Goal: Contribute content

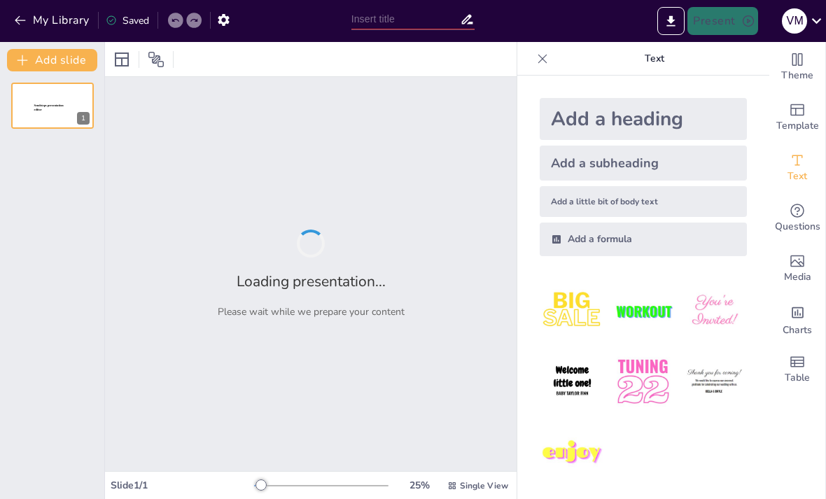
type input "Ingredientes Esenciales en la Repostería"
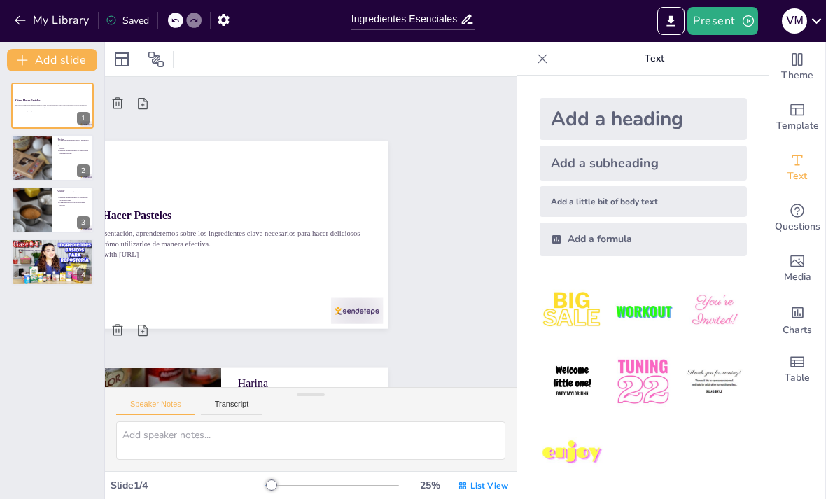
type textarea "La harina es fundamental porque aporta la base necesaria para que el pastel ten…"
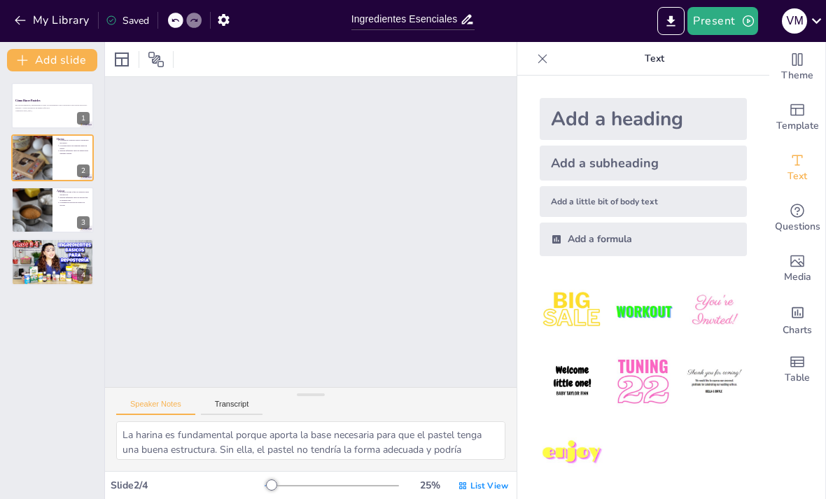
click at [725, 24] on button "Present" at bounding box center [722, 21] width 70 height 28
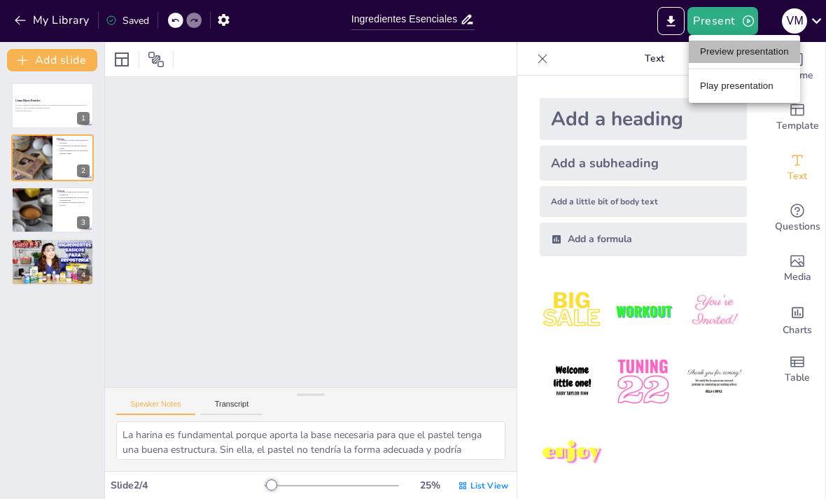
click at [772, 50] on li "Preview presentation" at bounding box center [744, 52] width 111 height 22
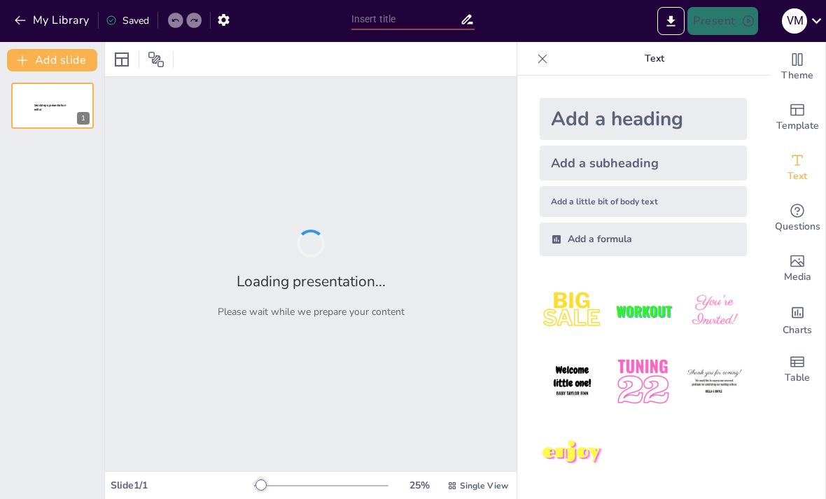
type input "Ingredientes Esenciales en la Repostería"
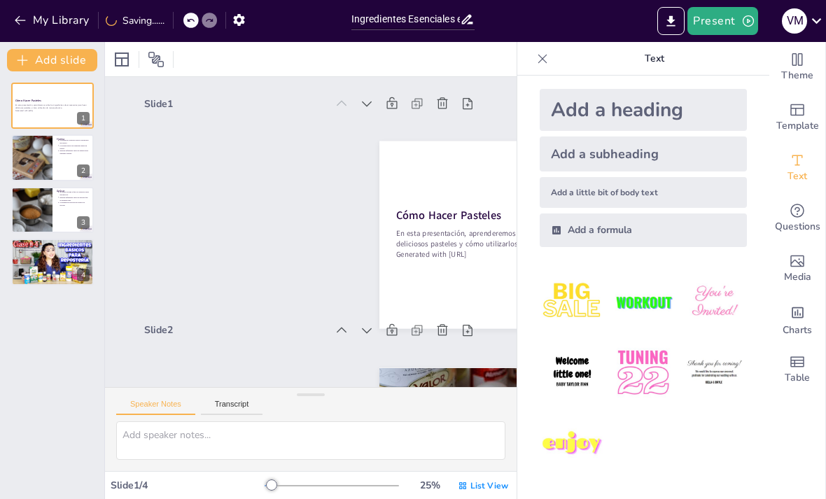
scroll to position [9, 0]
click at [575, 305] on img at bounding box center [572, 301] width 65 height 65
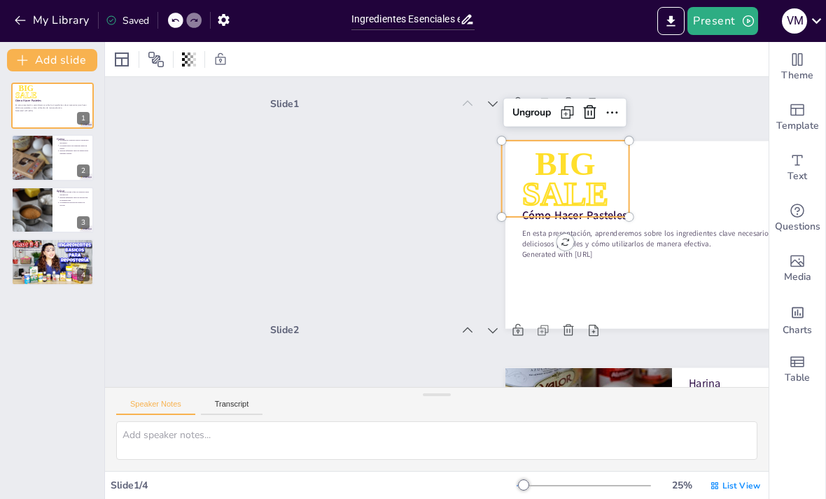
click at [792, 274] on span "Media" at bounding box center [797, 276] width 27 height 15
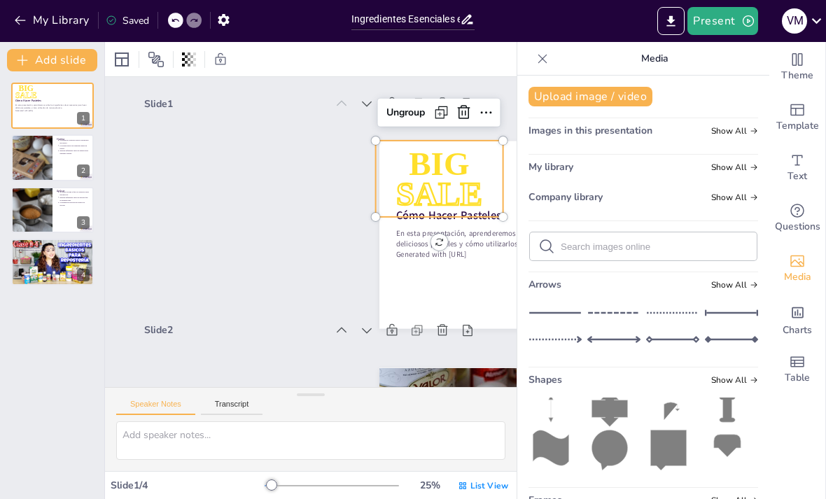
scroll to position [11, 0]
click at [606, 451] on icon at bounding box center [609, 450] width 36 height 41
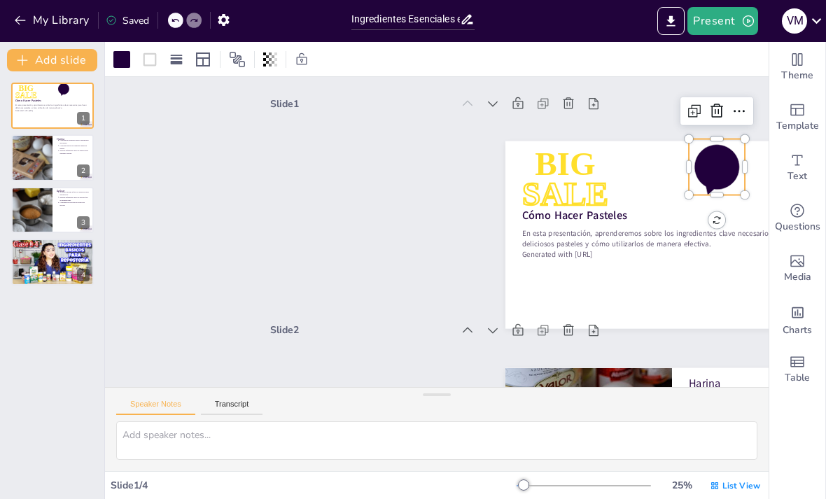
click at [728, 28] on button "Present" at bounding box center [722, 21] width 70 height 28
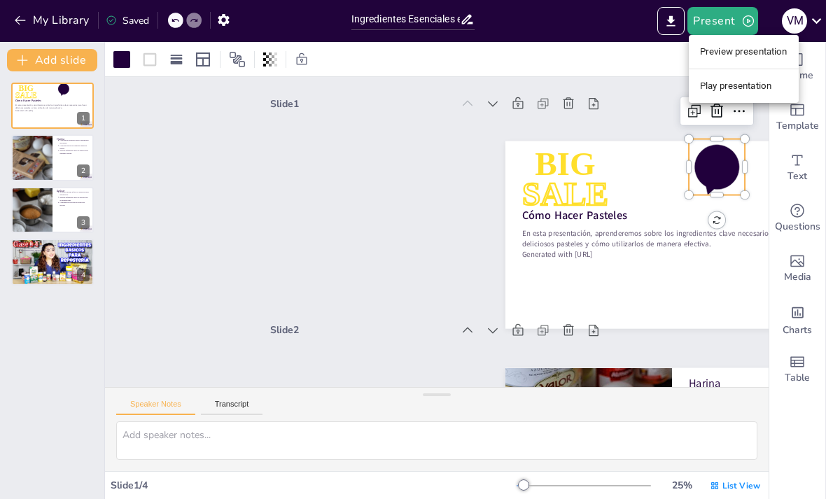
click at [42, 157] on div at bounding box center [413, 249] width 826 height 499
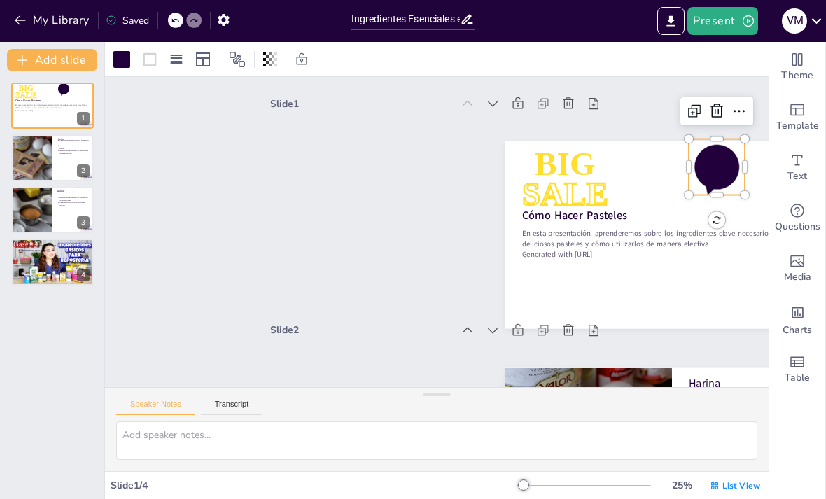
click at [54, 158] on div at bounding box center [52, 157] width 83 height 46
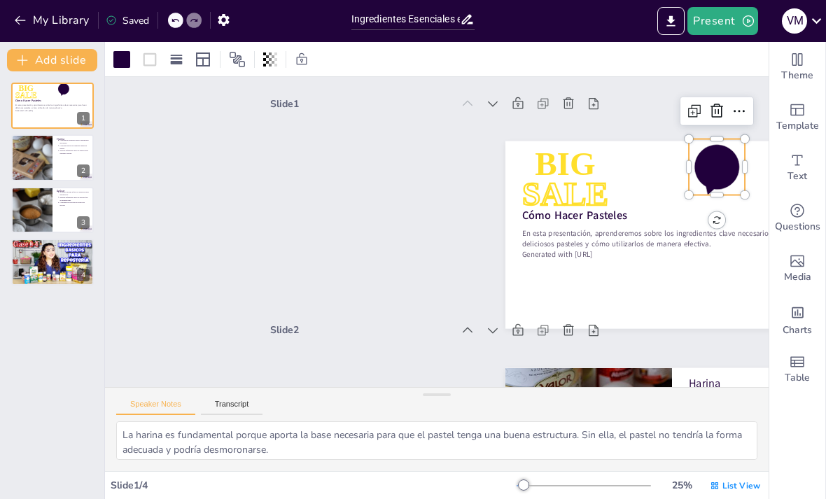
scroll to position [229, 0]
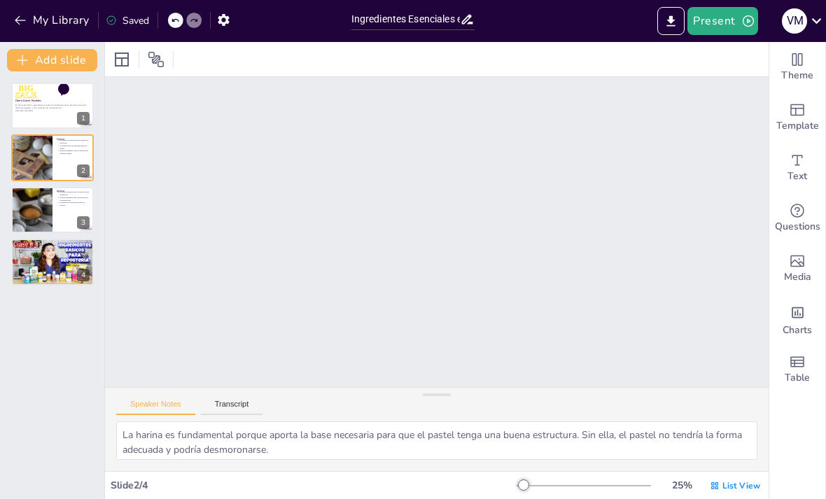
click at [35, 160] on div at bounding box center [32, 157] width 70 height 46
click at [34, 160] on div at bounding box center [32, 157] width 70 height 46
click at [32, 158] on div at bounding box center [32, 157] width 70 height 46
click at [32, 157] on div at bounding box center [32, 157] width 70 height 46
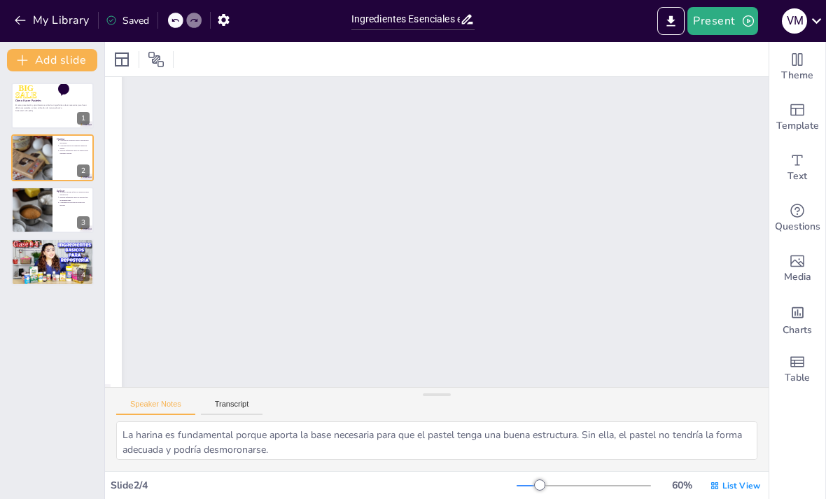
click at [28, 168] on div at bounding box center [32, 157] width 70 height 46
click at [27, 168] on div at bounding box center [32, 157] width 70 height 46
click at [35, 163] on div at bounding box center [32, 157] width 70 height 46
click at [46, 206] on div at bounding box center [32, 210] width 70 height 46
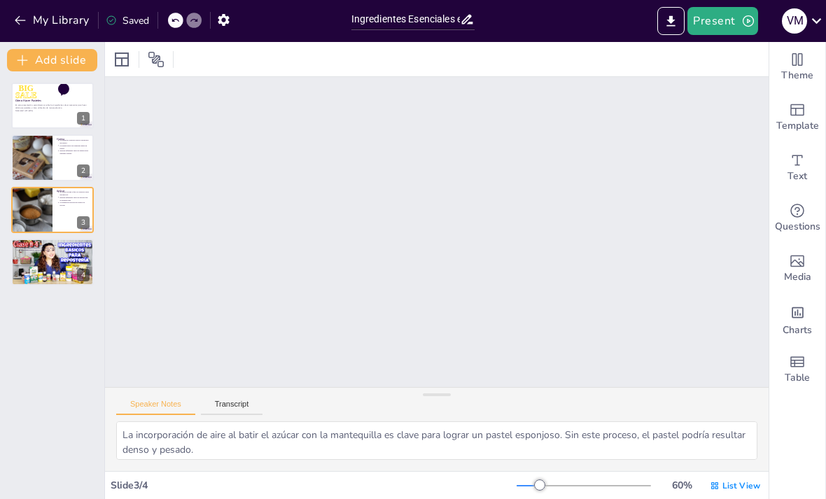
click at [56, 257] on button at bounding box center [61, 251] width 17 height 17
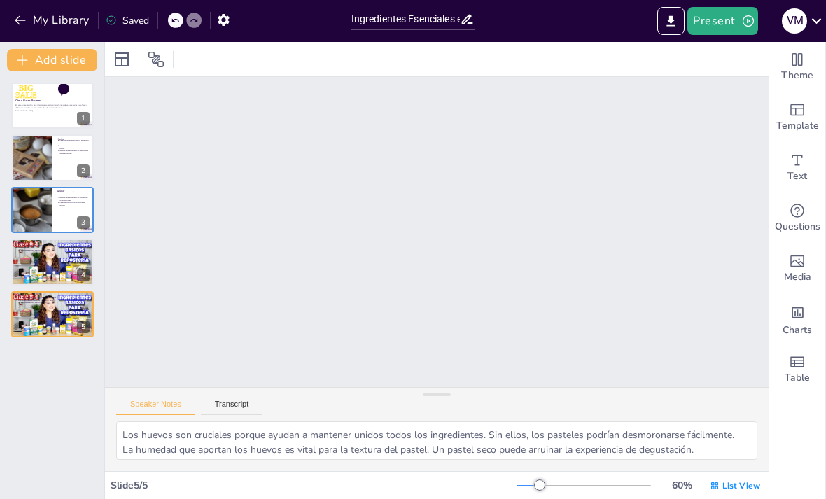
scroll to position [1928, 0]
click at [659, 22] on button "Export to PowerPoint" at bounding box center [670, 21] width 27 height 28
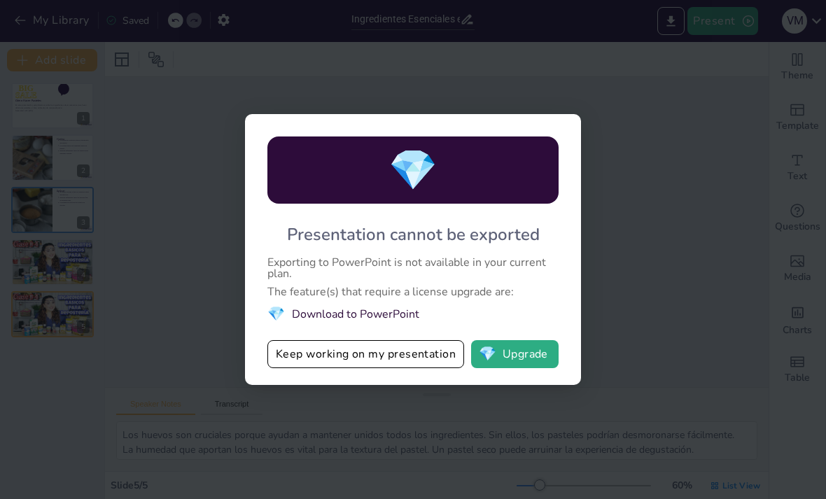
click at [401, 361] on button "Keep working on my presentation" at bounding box center [365, 354] width 197 height 28
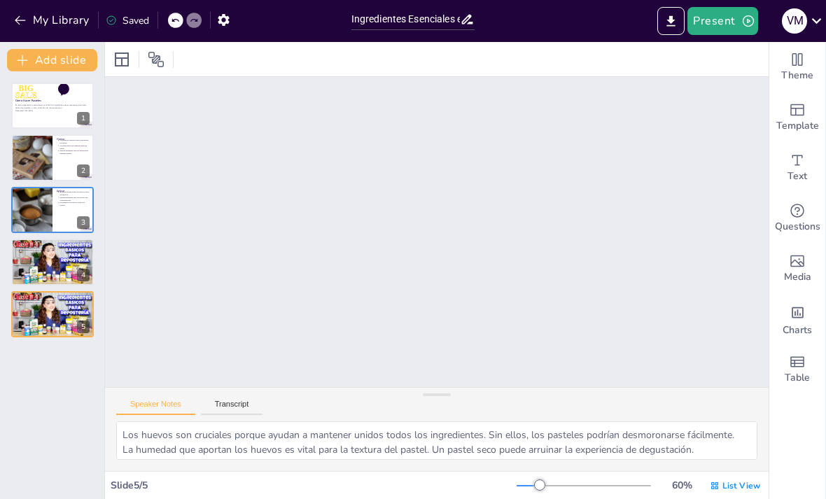
click at [728, 29] on button "Present" at bounding box center [722, 21] width 70 height 28
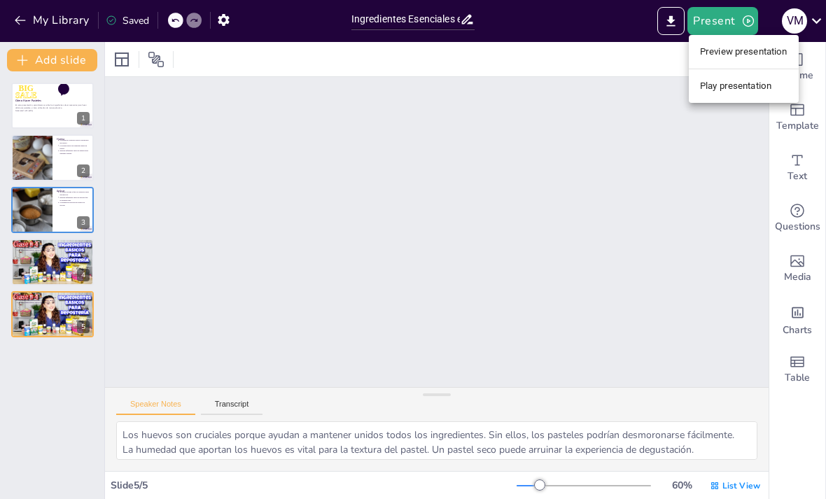
click at [52, 148] on div at bounding box center [413, 249] width 826 height 499
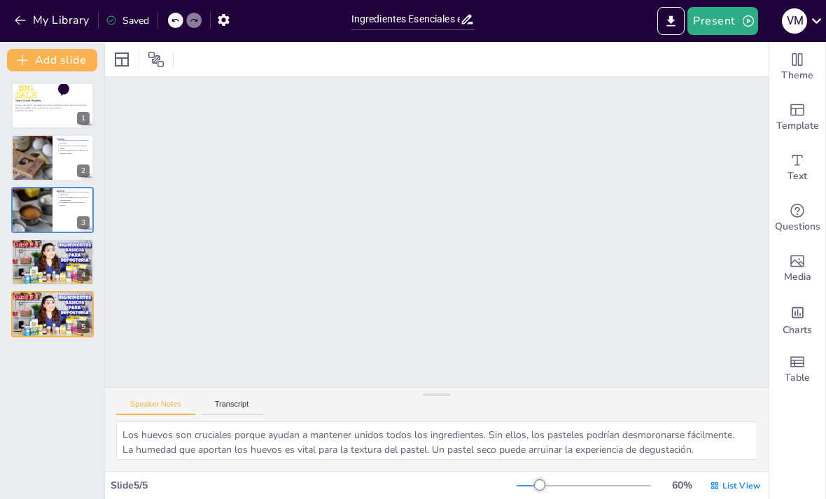
click at [48, 143] on div at bounding box center [32, 157] width 70 height 46
type textarea "La harina es fundamental porque aporta la base necesaria para que el pastel ten…"
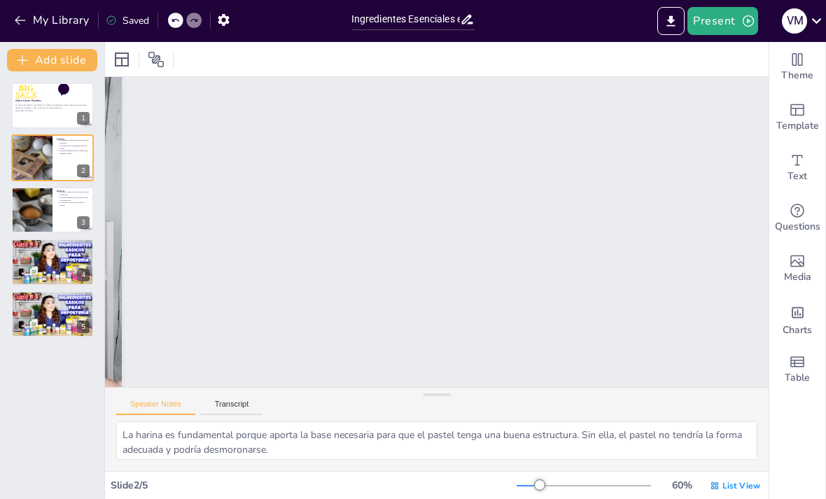
scroll to position [454, 0]
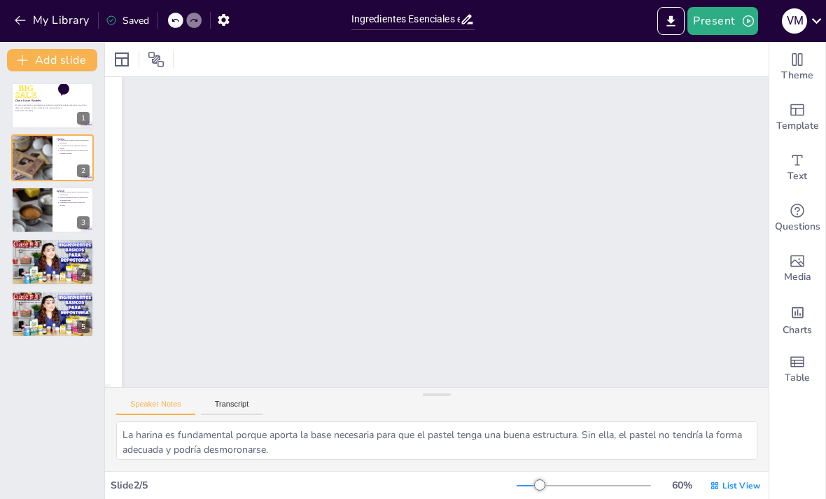
click at [47, 143] on div at bounding box center [32, 157] width 70 height 46
click at [52, 153] on div at bounding box center [32, 157] width 70 height 46
